Goal: Transaction & Acquisition: Download file/media

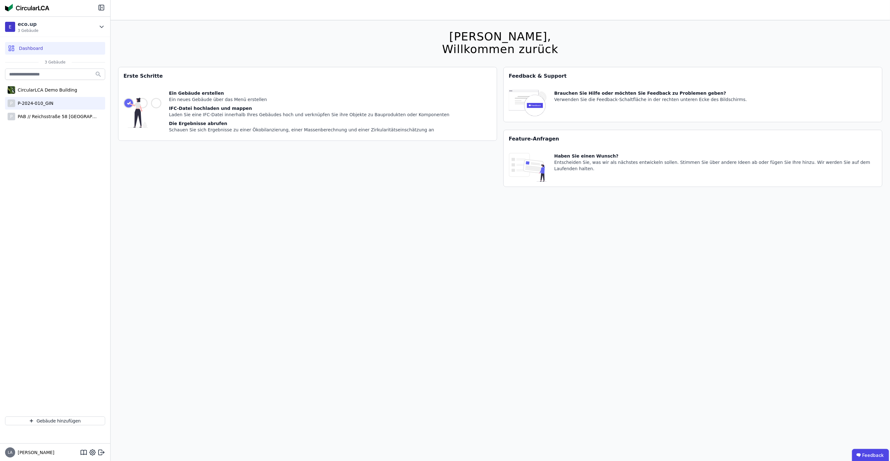
click at [47, 106] on div "P-2024-010_GIN" at bounding box center [34, 103] width 38 height 6
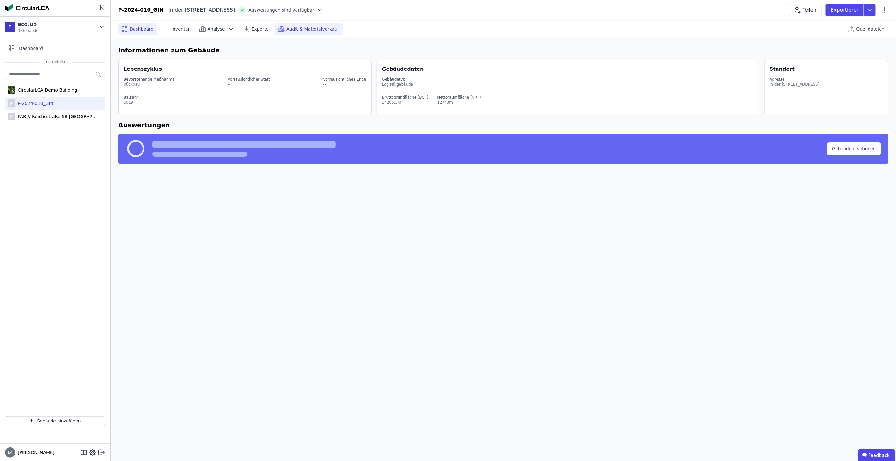
select select "*"
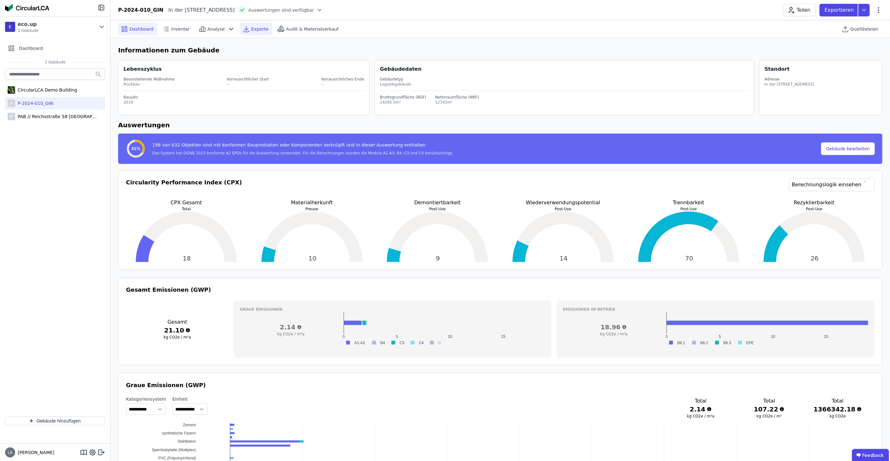
click at [252, 28] on span "Exporte" at bounding box center [260, 29] width 17 height 6
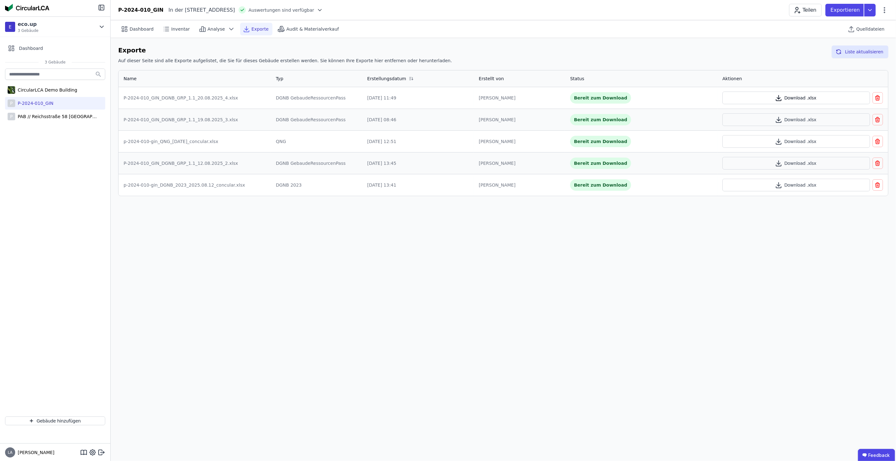
click at [446, 99] on button "Download .xlsx" at bounding box center [796, 98] width 148 height 13
click at [56, 120] on div "P PAB // Reichsstraße 58 [GEOGRAPHIC_DATA]" at bounding box center [55, 116] width 100 height 13
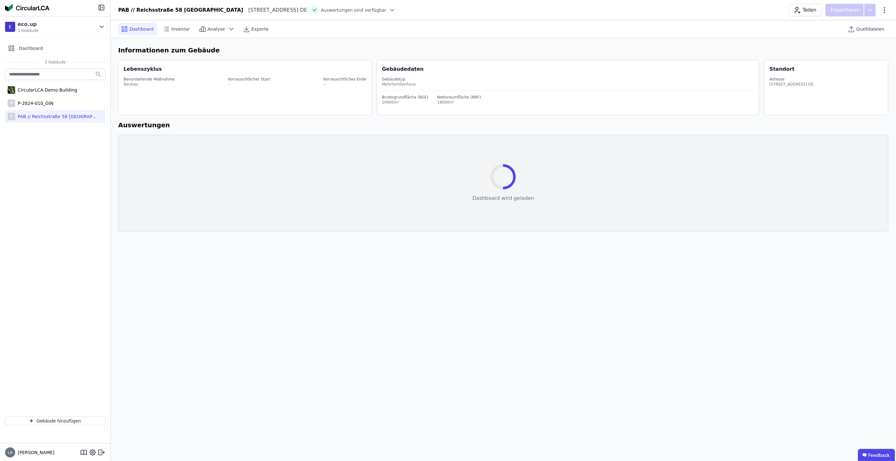
select select "*"
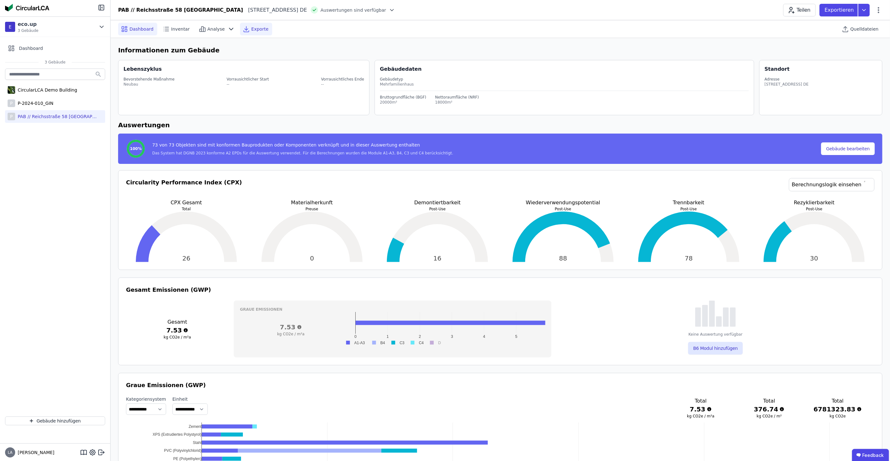
click at [252, 26] on span "Exporte" at bounding box center [260, 29] width 17 height 6
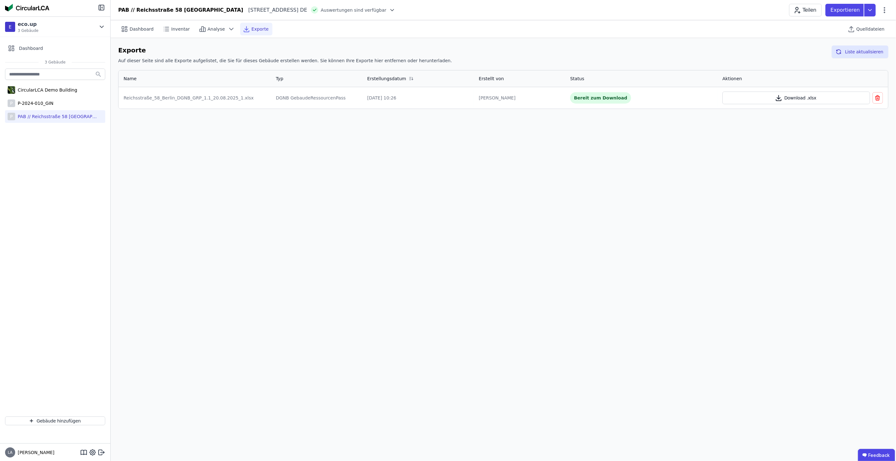
click at [446, 97] on button "Download .xlsx" at bounding box center [796, 98] width 148 height 13
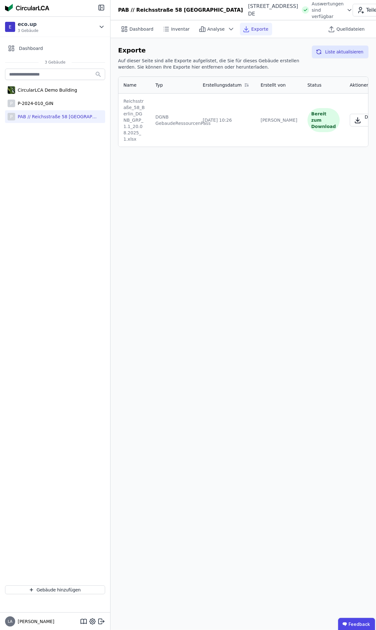
click at [353, 124] on button "Download .xlsx" at bounding box center [371, 120] width 43 height 13
click at [355, 123] on icon "button" at bounding box center [357, 122] width 5 height 1
click at [57, 100] on div "P P-2024-010_GIN" at bounding box center [55, 103] width 100 height 13
select select "*"
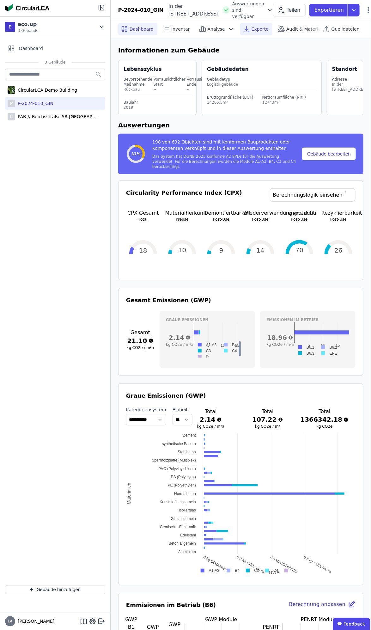
click at [252, 26] on span "Exporte" at bounding box center [260, 29] width 17 height 6
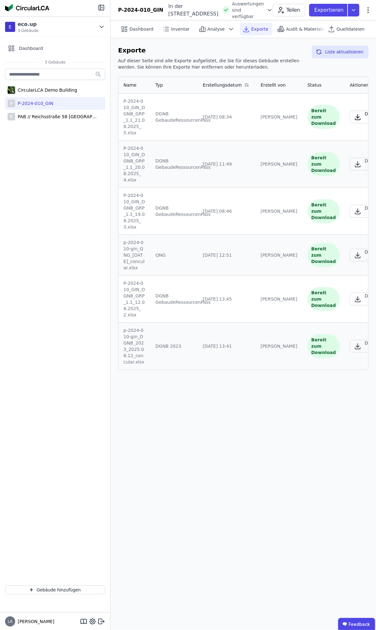
click at [350, 123] on button "Download .xlsx" at bounding box center [371, 117] width 43 height 13
